Goal: Find specific page/section: Locate a particular part of the current website

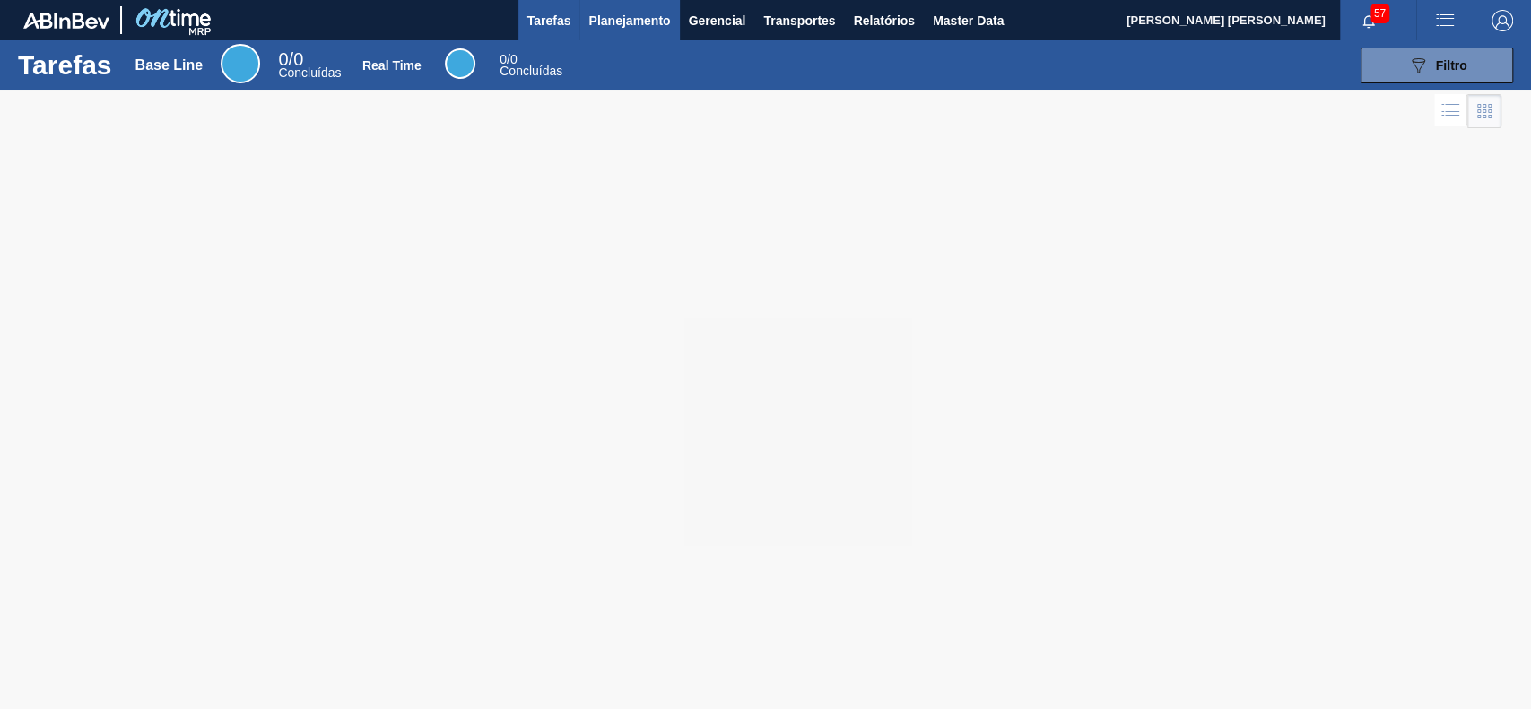
click at [624, 20] on span "Planejamento" at bounding box center [629, 21] width 82 height 22
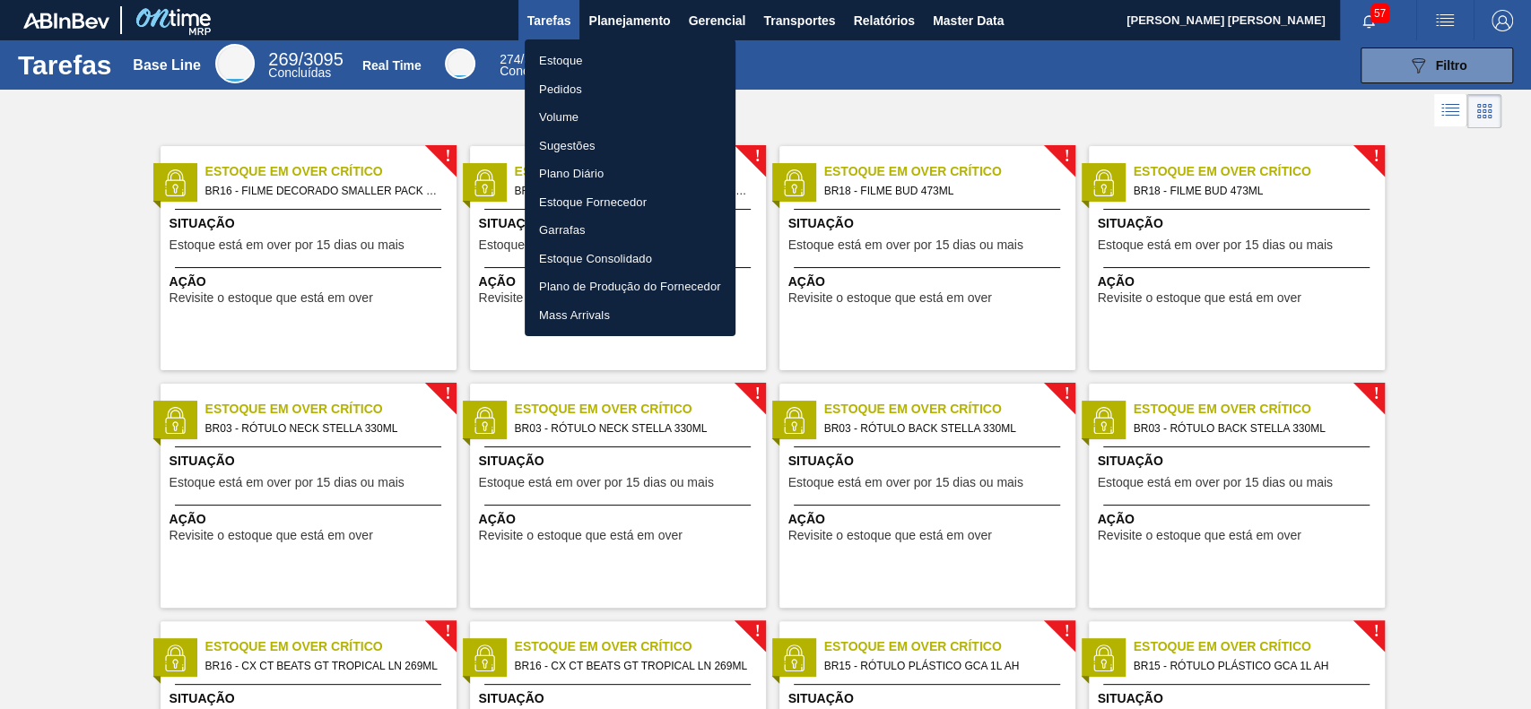
click at [622, 61] on li "Estoque" at bounding box center [630, 61] width 211 height 29
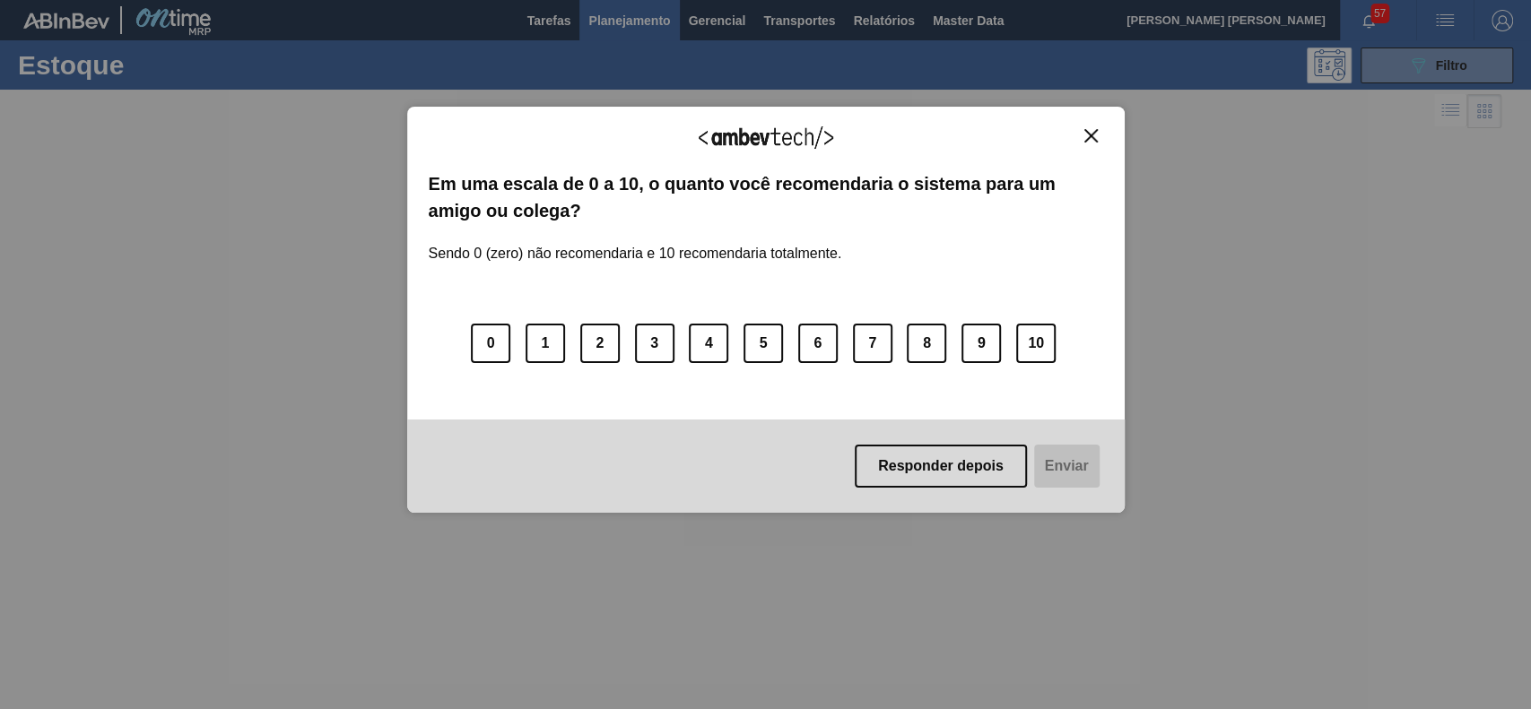
click at [1392, 61] on div "Agradecemos seu feedback! Em uma escala de 0 a 10, o quanto você recomendaria o…" at bounding box center [765, 354] width 1531 height 709
click at [1093, 128] on button "Close" at bounding box center [1091, 135] width 24 height 15
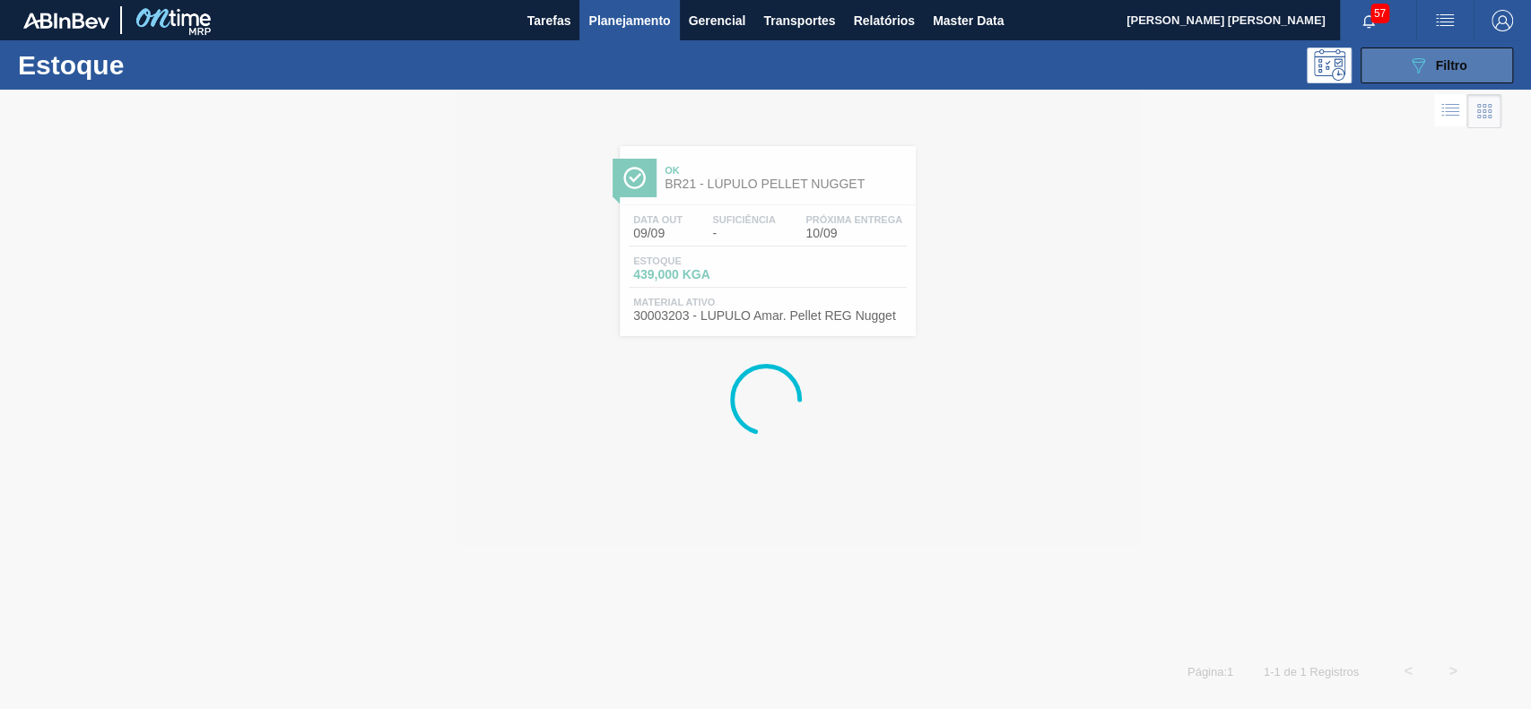
click at [1407, 71] on icon "089F7B8B-B2A5-4AFE-B5C0-19BA573D28AC" at bounding box center [1418, 66] width 22 height 22
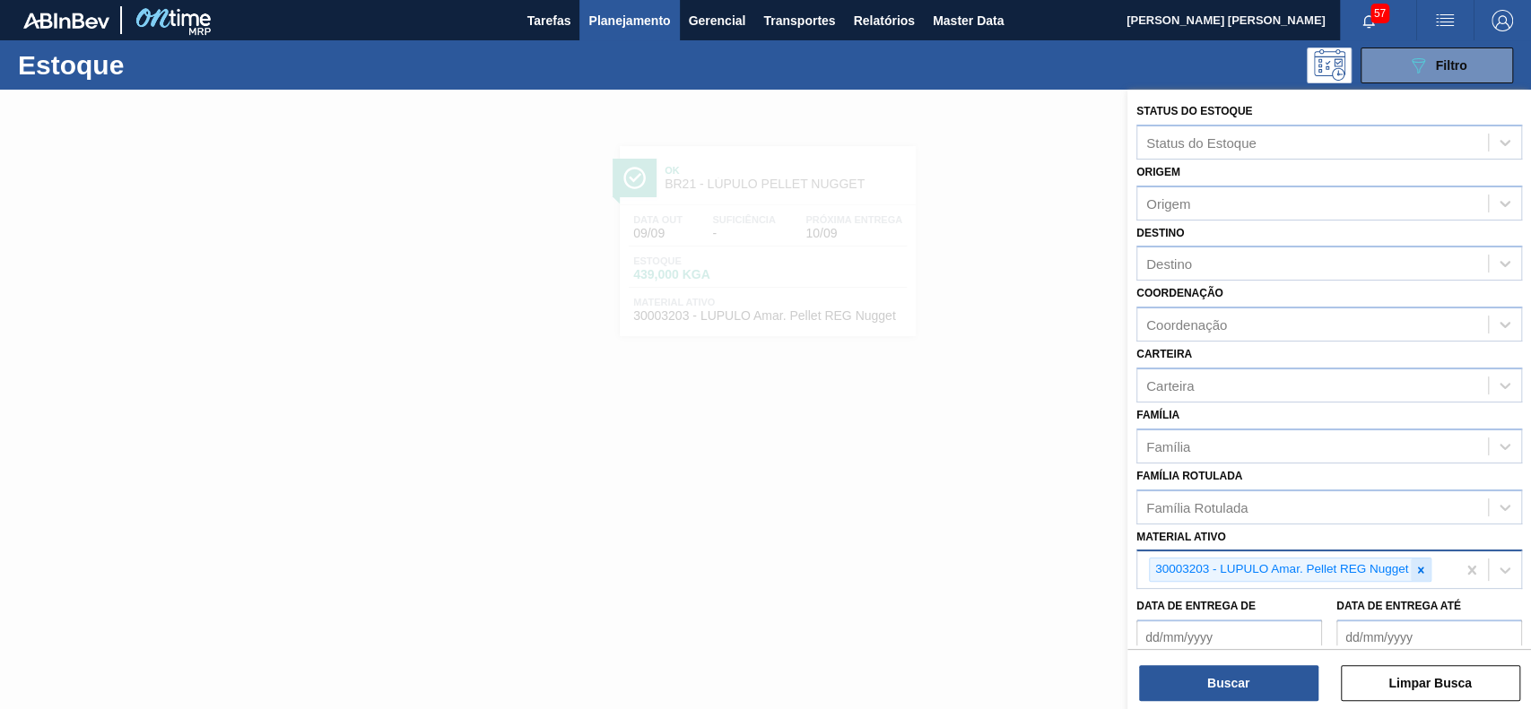
click at [1418, 564] on icon at bounding box center [1420, 570] width 13 height 13
paste ativo "30030018"
type ativo "30030018"
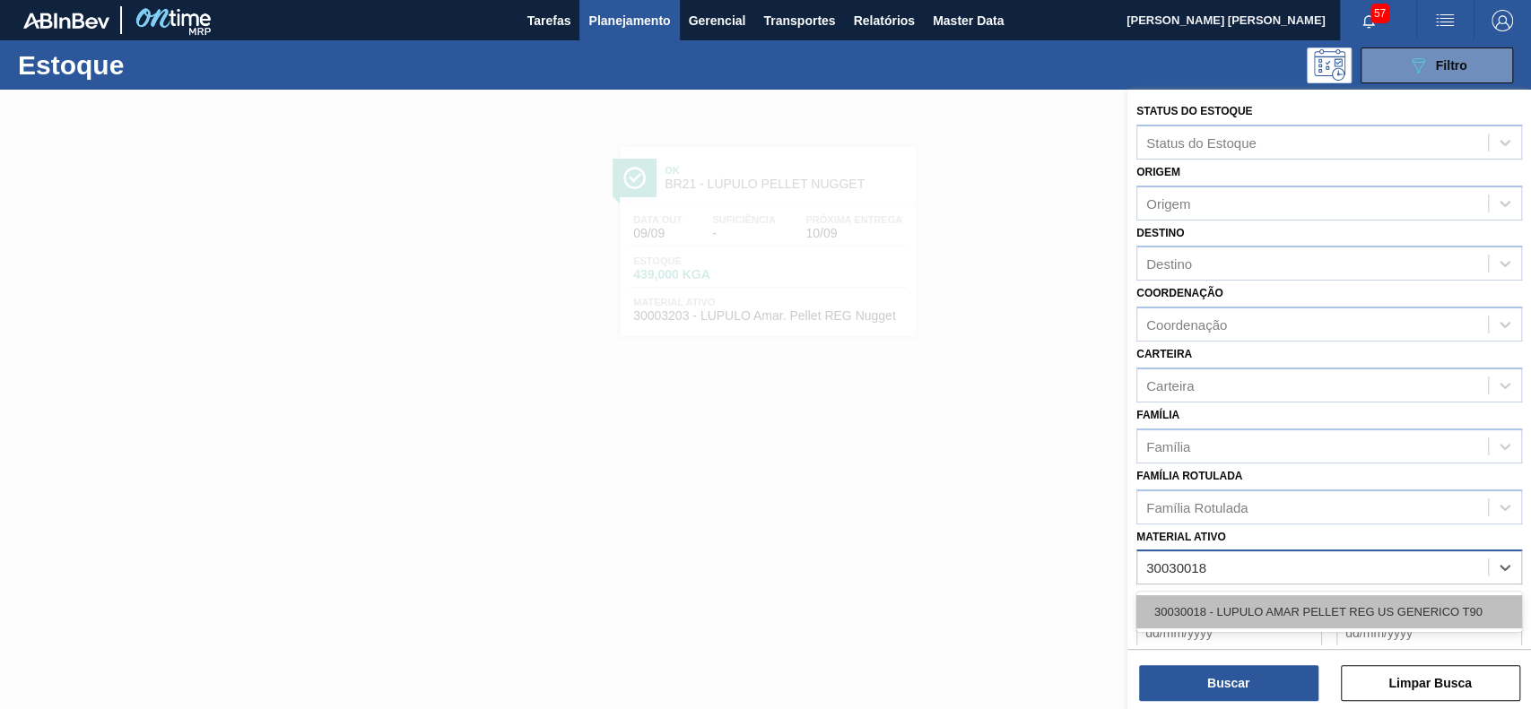
click at [1266, 607] on div "30030018 - LUPULO AMAR PELLET REG US GENERICO T90" at bounding box center [1329, 611] width 386 height 33
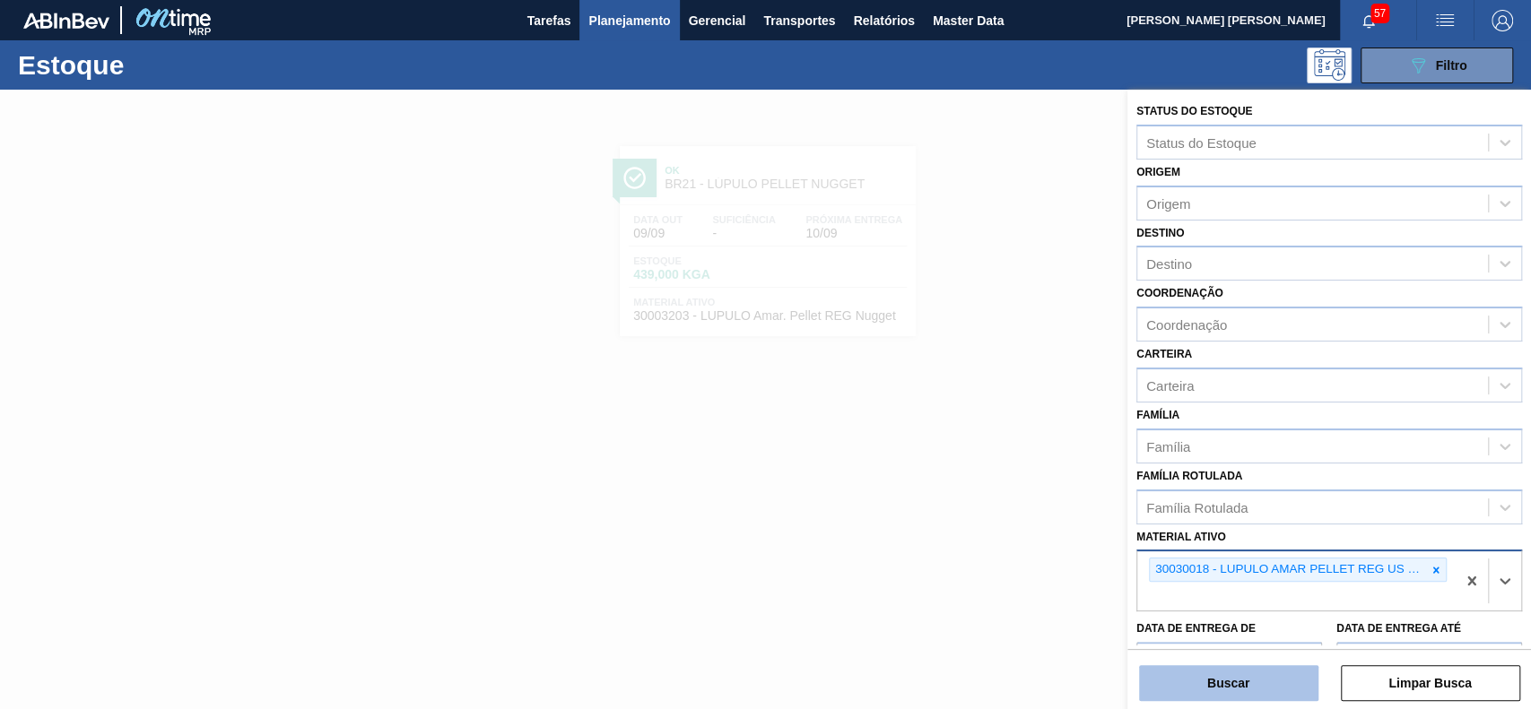
click at [1215, 672] on button "Buscar" at bounding box center [1228, 683] width 179 height 36
